Goal: Information Seeking & Learning: Learn about a topic

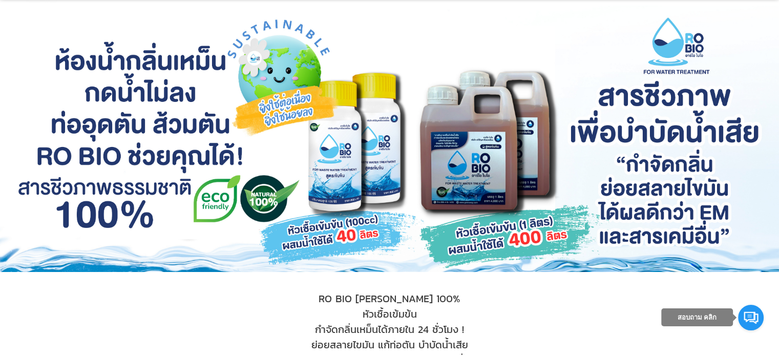
scroll to position [51, 0]
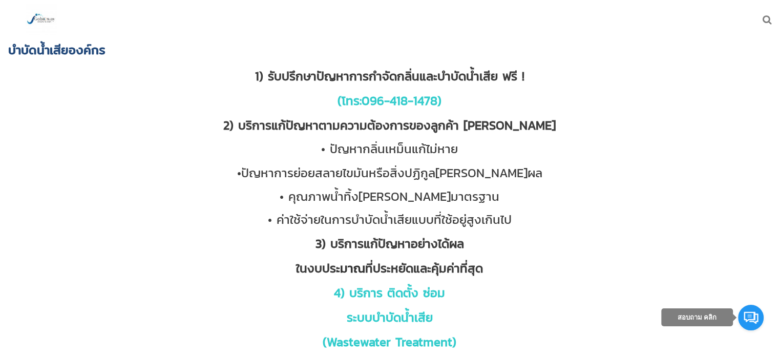
drag, startPoint x: 783, startPoint y: 135, endPoint x: 786, endPoint y: 0, distance: 134.7
click at [778, 0] on html "ย้อนกลับ หน้าแรก สั่งซื้อสินค้า บําบัดน้ำเสียองค์กร ความยั่งยืน Sustainability …" at bounding box center [389, 178] width 779 height 356
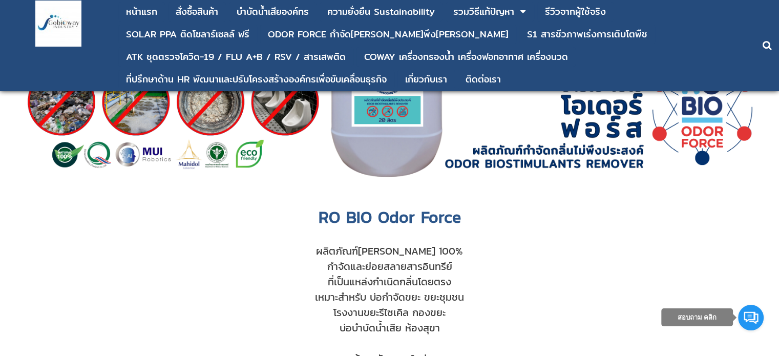
scroll to position [102, 0]
